Goal: Task Accomplishment & Management: Use online tool/utility

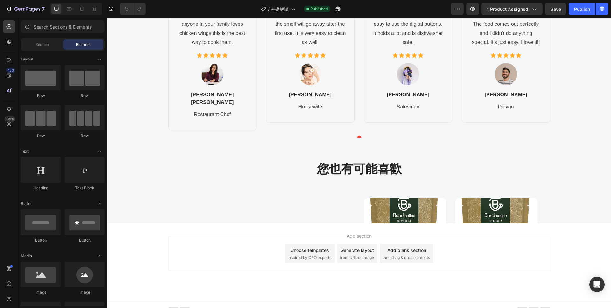
scroll to position [755, 0]
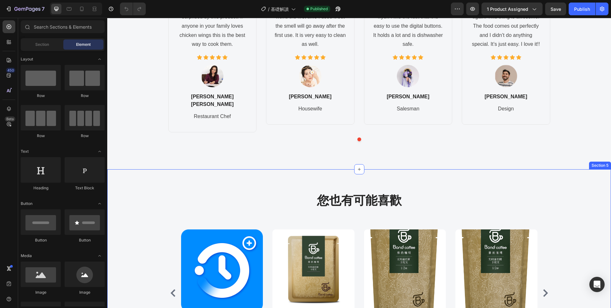
click at [139, 212] on div "您也有可能喜歡 Heading Row Product Images $2,500.00 Product Price Product Price 基礎解讀 |…" at bounding box center [359, 275] width 494 height 167
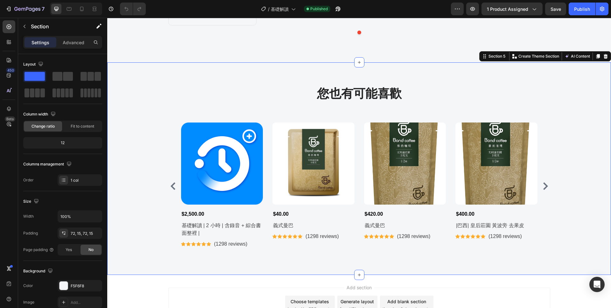
scroll to position [863, 0]
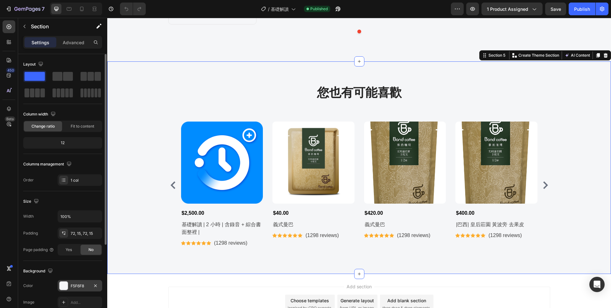
click at [73, 286] on div "F5F6F8" at bounding box center [80, 286] width 18 height 6
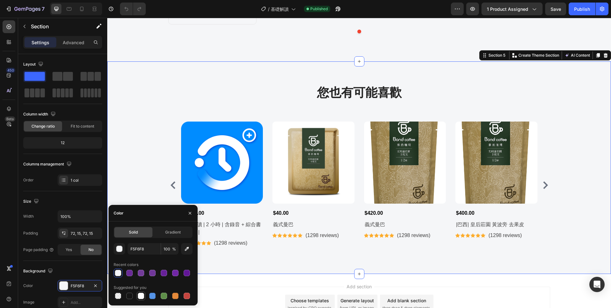
click at [141, 298] on div at bounding box center [141, 296] width 6 height 6
type input "FFFFFF"
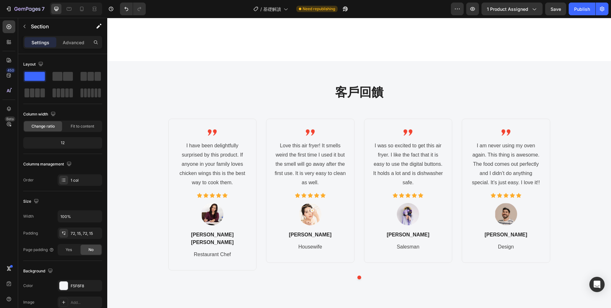
scroll to position [928, 0]
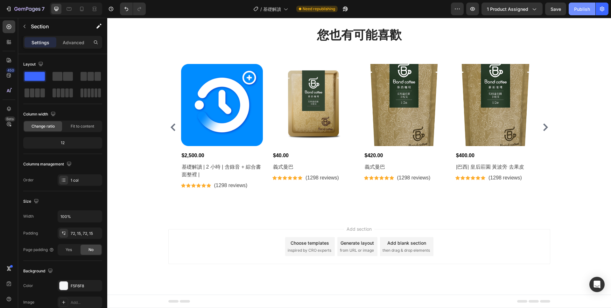
click at [578, 11] on div "Publish" at bounding box center [582, 9] width 16 height 7
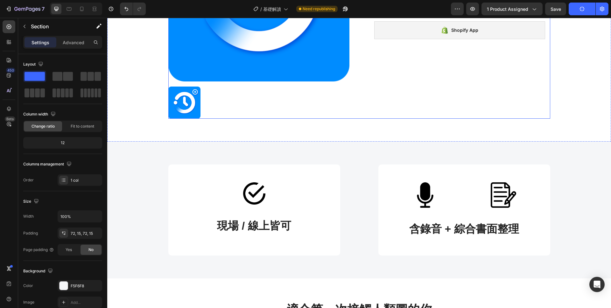
scroll to position [154, 0]
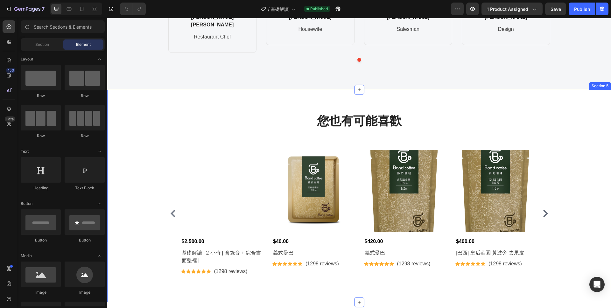
scroll to position [863, 0]
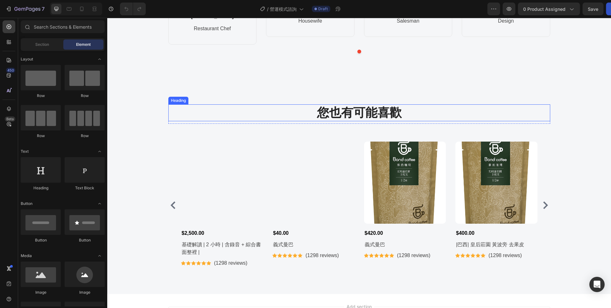
scroll to position [832, 0]
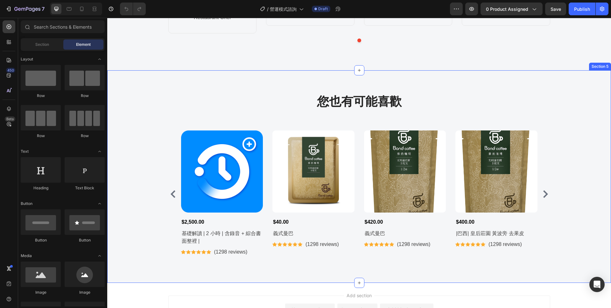
click at [139, 161] on div "您也有可能喜歡 Heading Row Product Images $2,500.00 Product Price Product Price 基礎解讀 |…" at bounding box center [359, 176] width 494 height 167
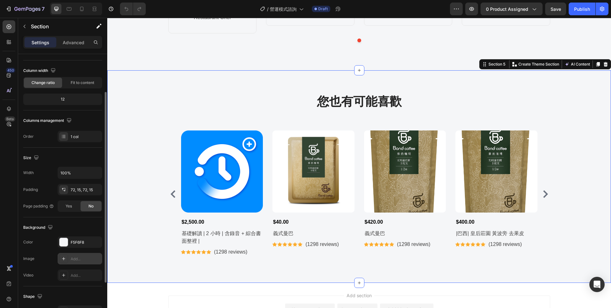
scroll to position [48, 0]
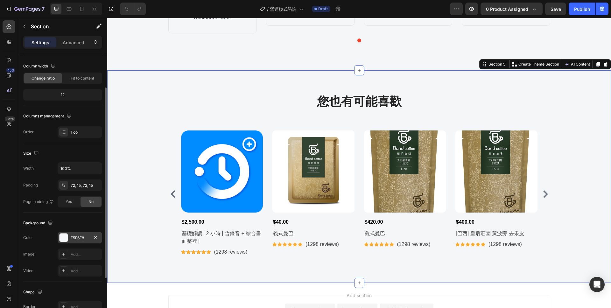
click at [77, 238] on div "F5F6F8" at bounding box center [80, 238] width 18 height 6
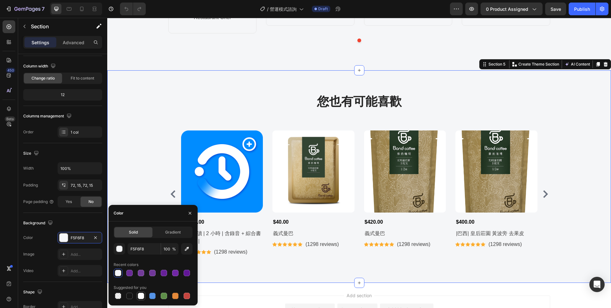
click at [142, 295] on div at bounding box center [141, 296] width 6 height 6
type input "FFFFFF"
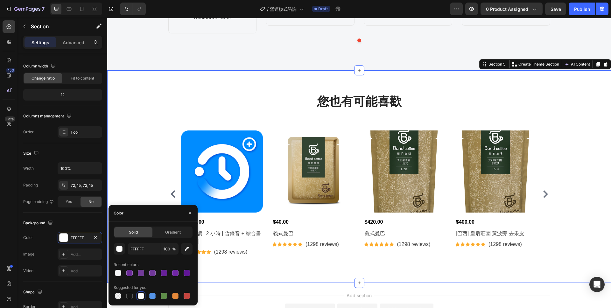
click at [162, 129] on div "您也有可能喜歡 Heading Row Product Images $2,500.00 Product Price Product Price 基礎解讀 |…" at bounding box center [359, 176] width 494 height 167
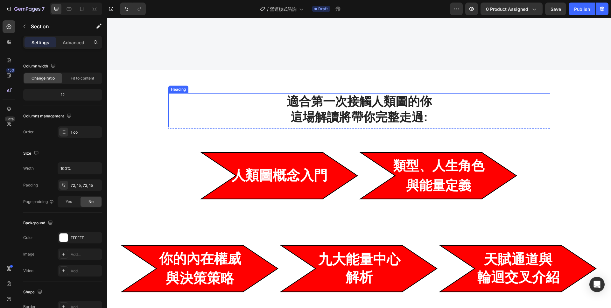
scroll to position [416, 0]
